Goal: Navigation & Orientation: Find specific page/section

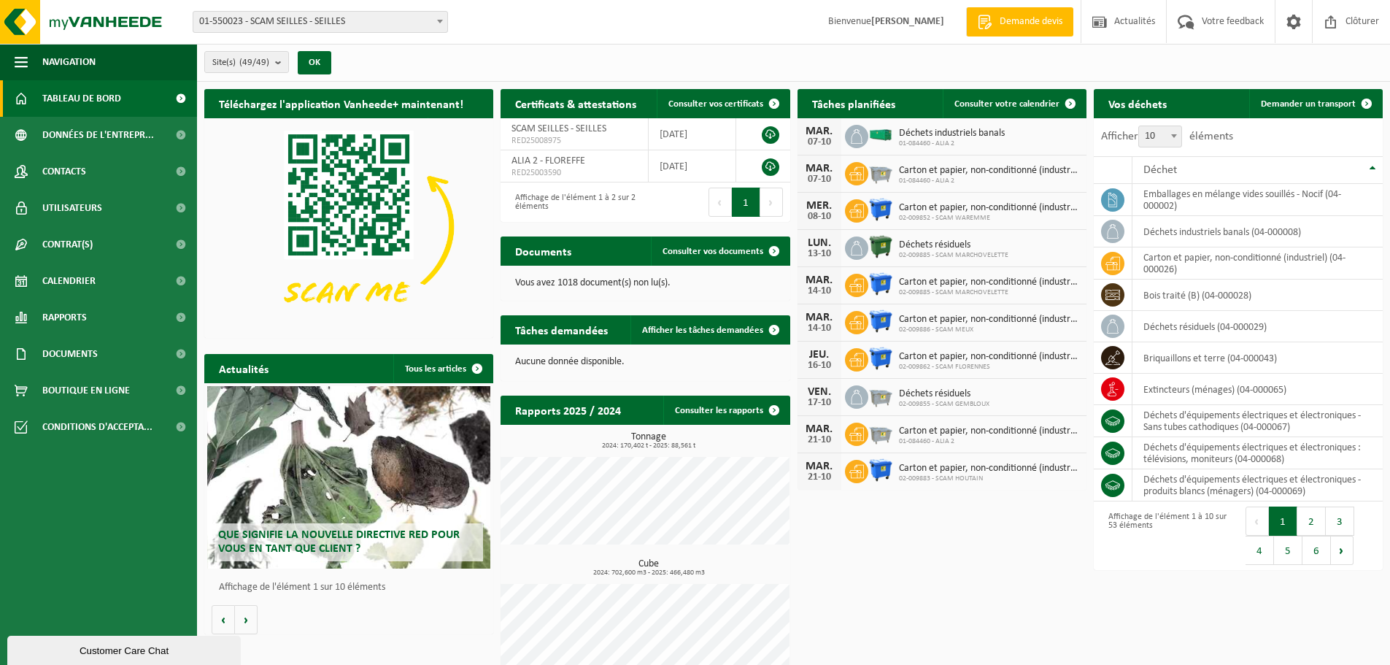
drag, startPoint x: 1384, startPoint y: 0, endPoint x: 1036, endPoint y: 573, distance: 670.4
click at [1036, 573] on div "Téléchargez l'application Vanheede+ maintenant! Cachez Certificats & attestatio…" at bounding box center [794, 384] width 1186 height 604
